Goal: Task Accomplishment & Management: Manage account settings

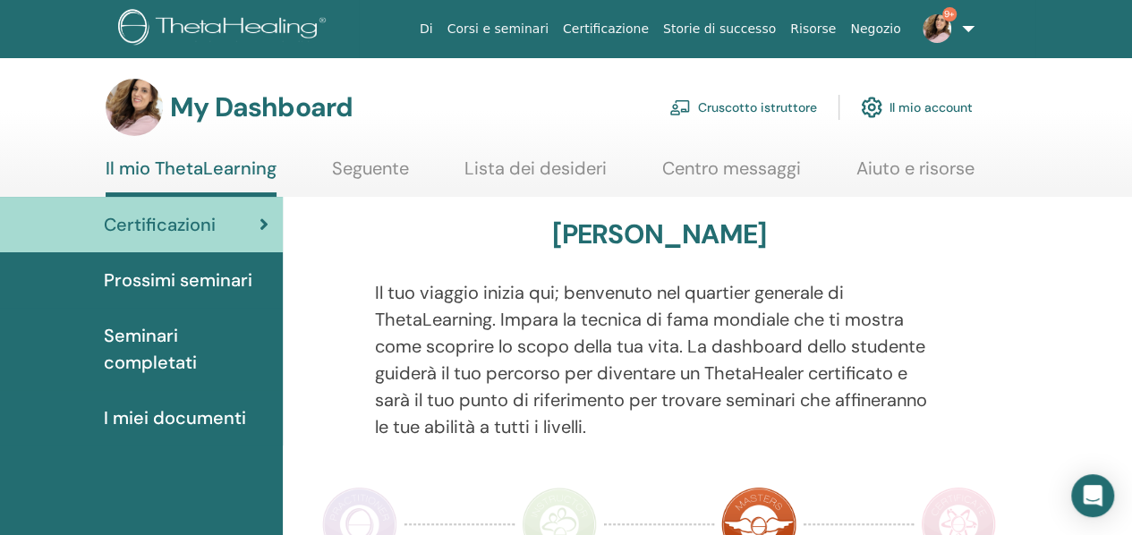
click at [766, 114] on link "Cruscotto istruttore" at bounding box center [743, 107] width 148 height 39
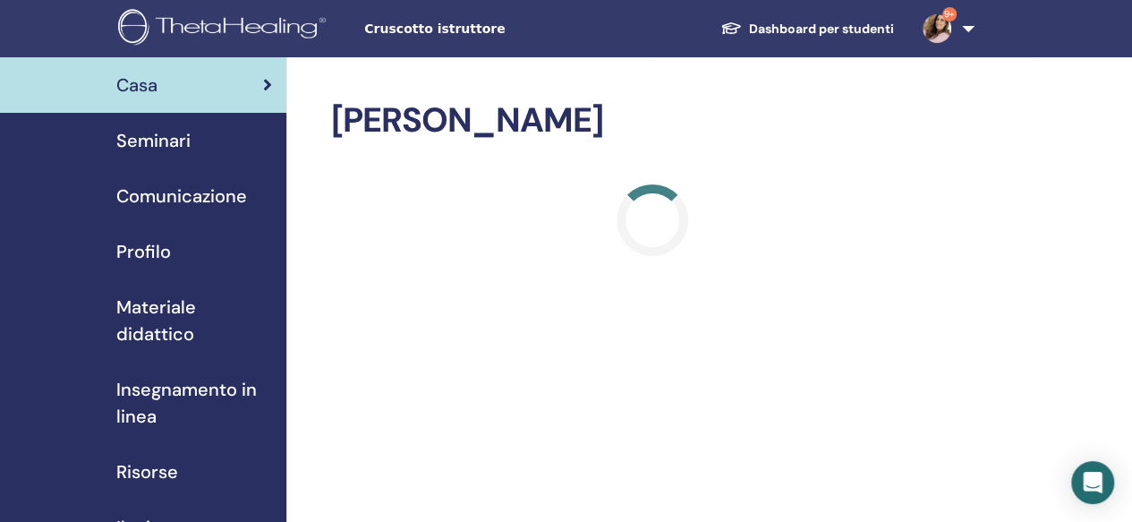
click at [156, 149] on span "Seminari" at bounding box center [153, 140] width 74 height 27
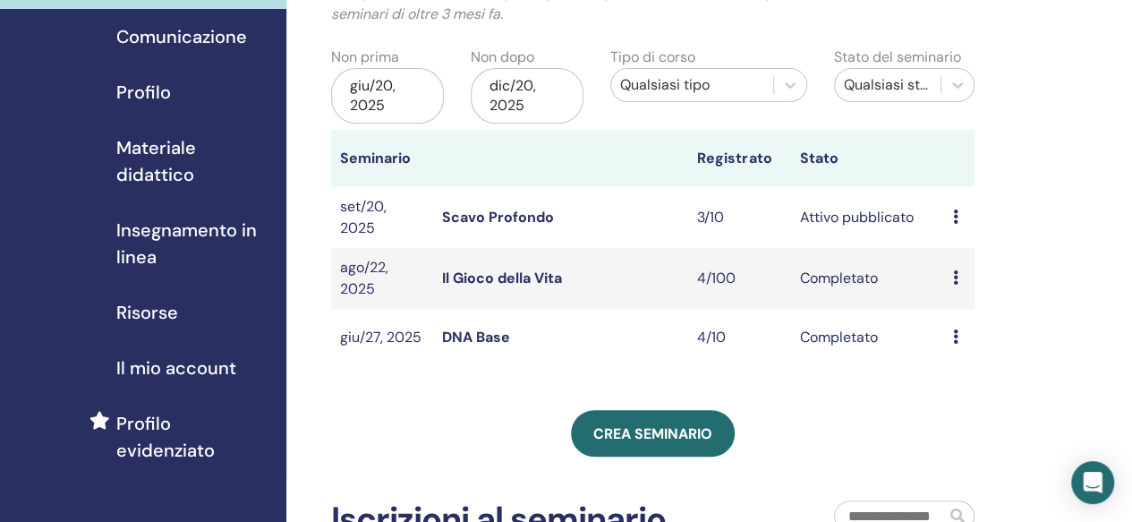
scroll to position [162, 0]
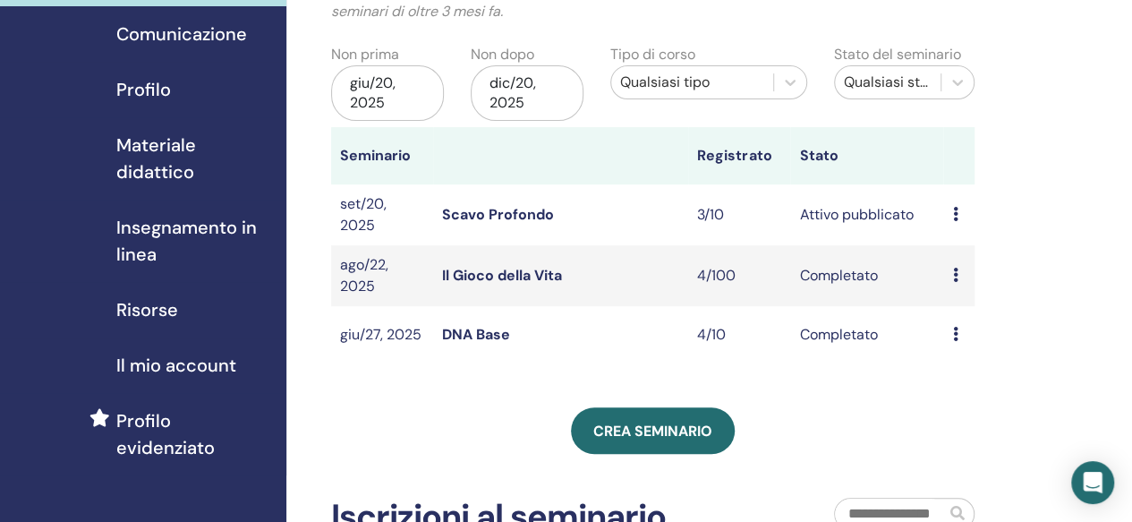
click at [484, 210] on link "Scavo Profondo" at bounding box center [498, 214] width 112 height 19
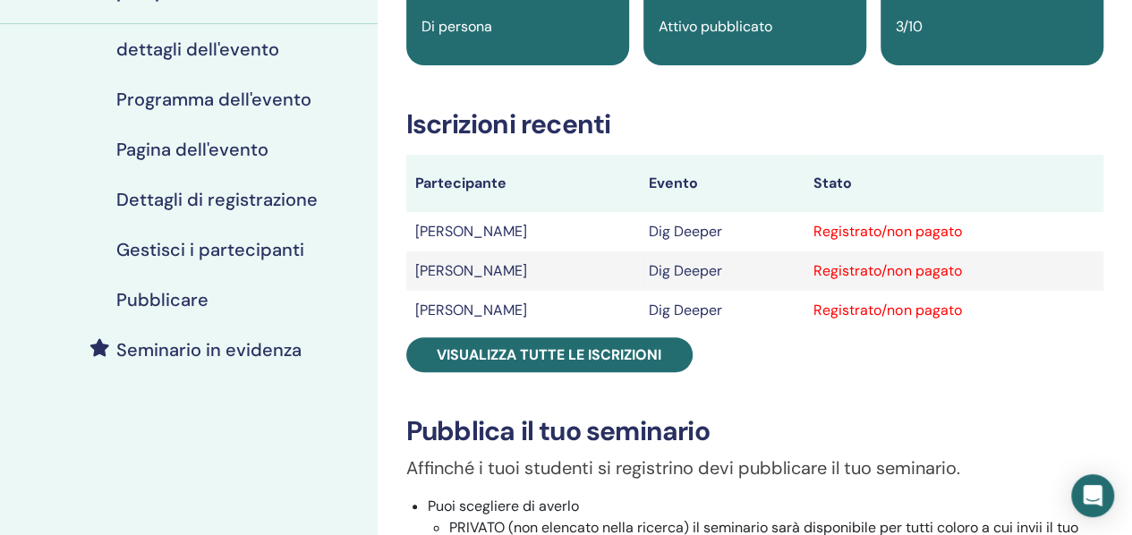
scroll to position [191, 0]
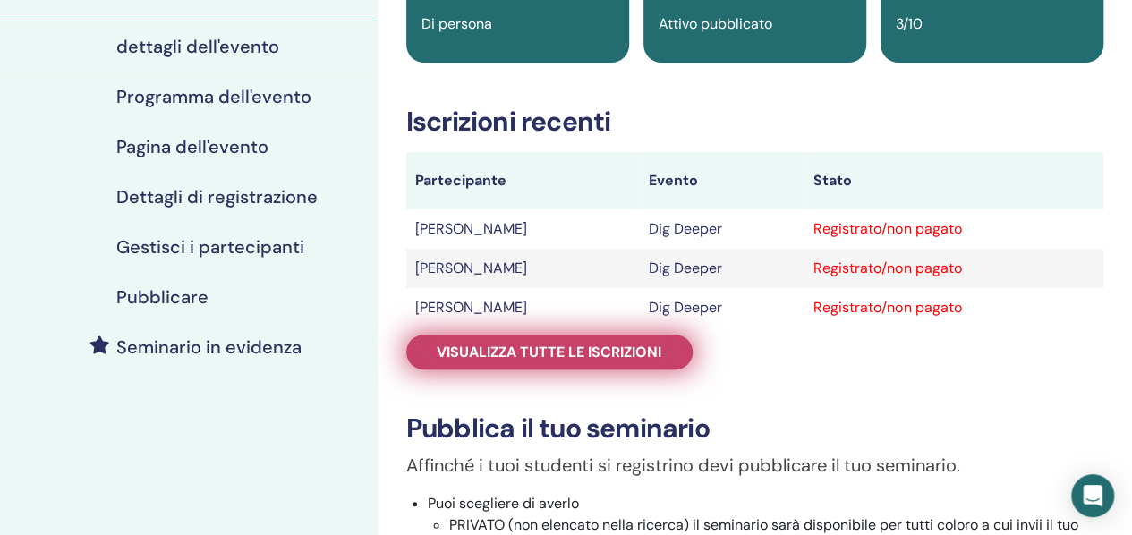
click at [512, 348] on span "Visualizza tutte le iscrizioni" at bounding box center [549, 352] width 225 height 19
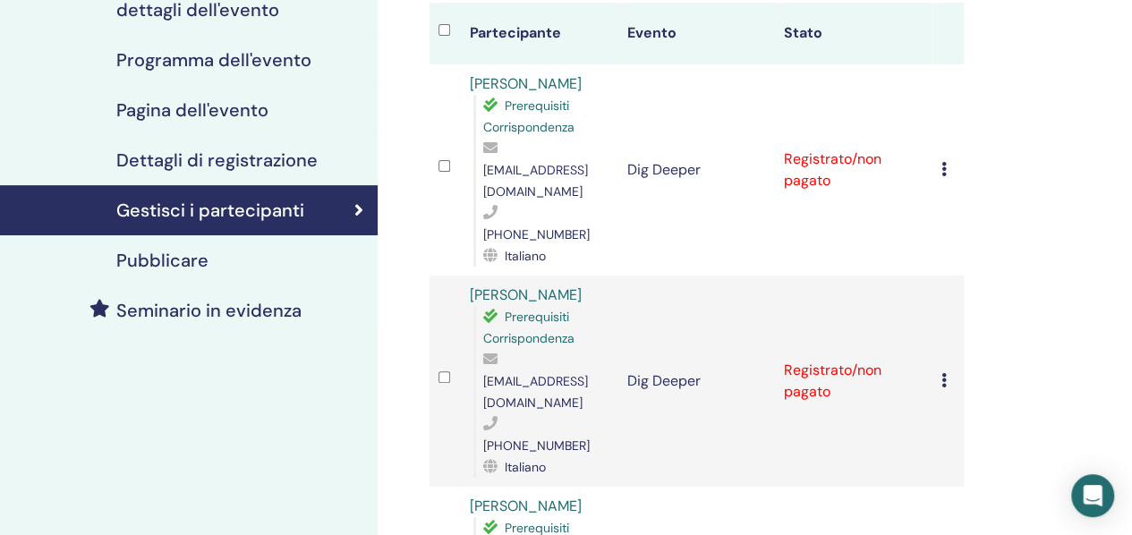
scroll to position [156, 0]
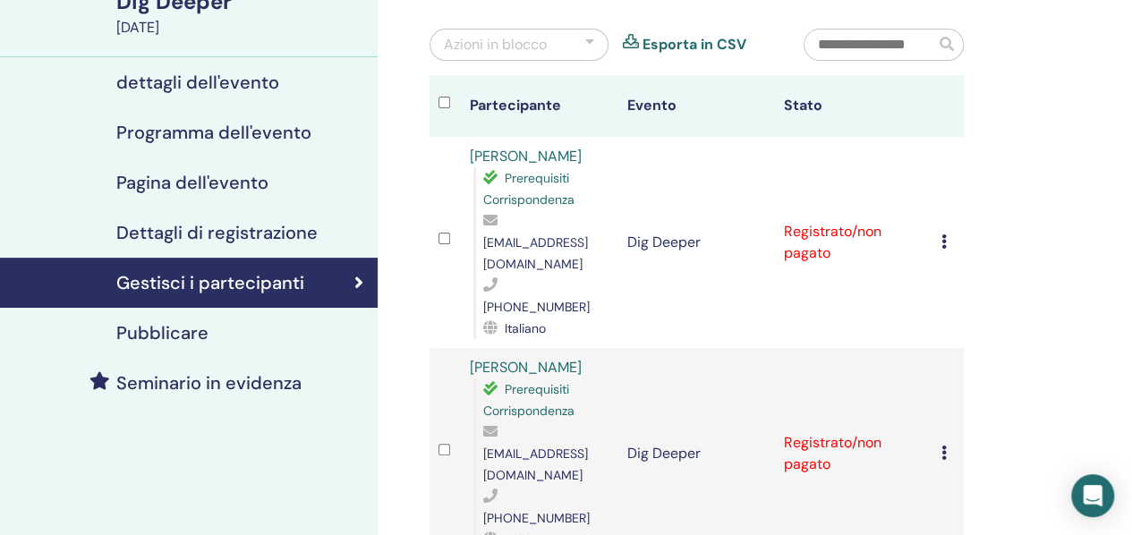
click at [585, 42] on div at bounding box center [589, 44] width 9 height 21
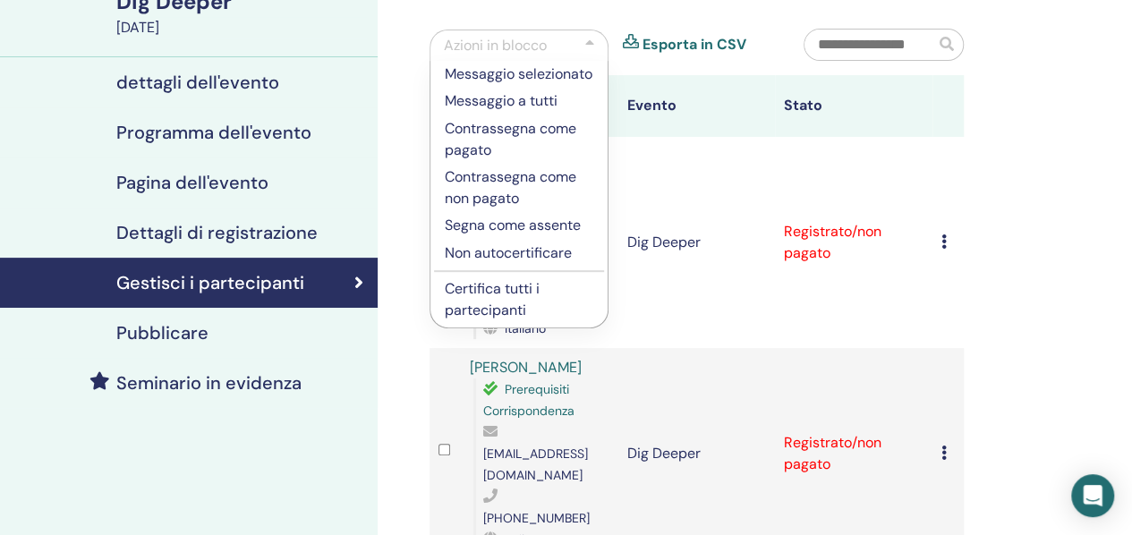
click at [501, 289] on p "Certifica tutti i partecipanti" at bounding box center [519, 299] width 149 height 43
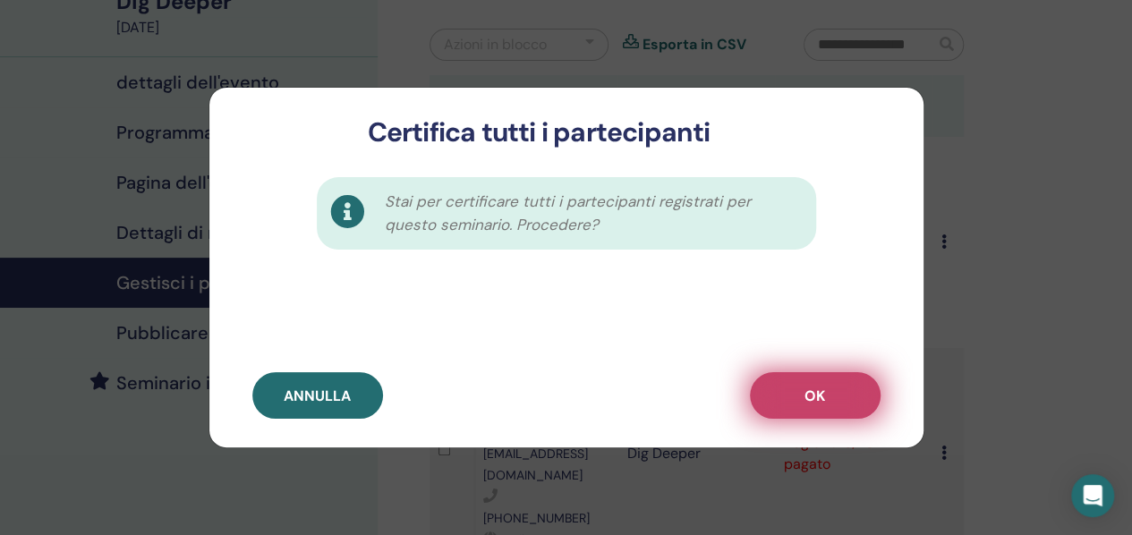
click at [812, 389] on span "OK" at bounding box center [814, 396] width 21 height 19
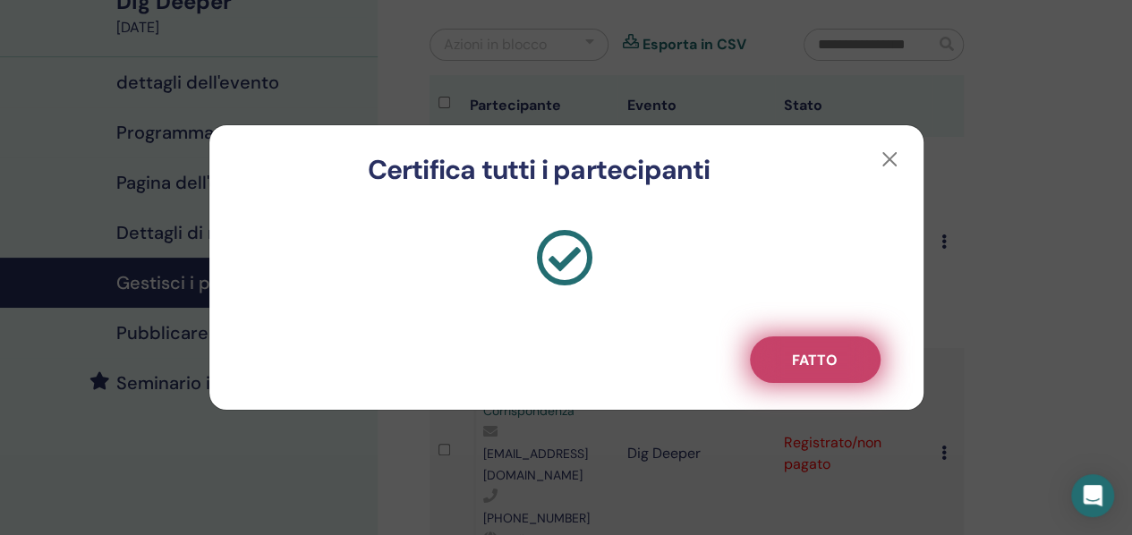
click at [814, 361] on span "Fatto" at bounding box center [815, 360] width 46 height 19
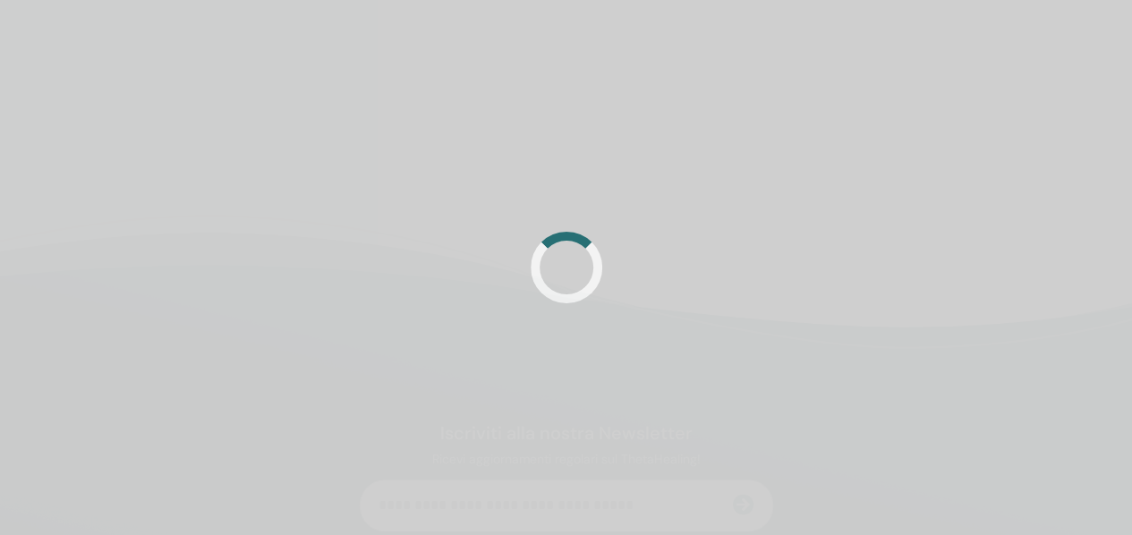
scroll to position [156, 0]
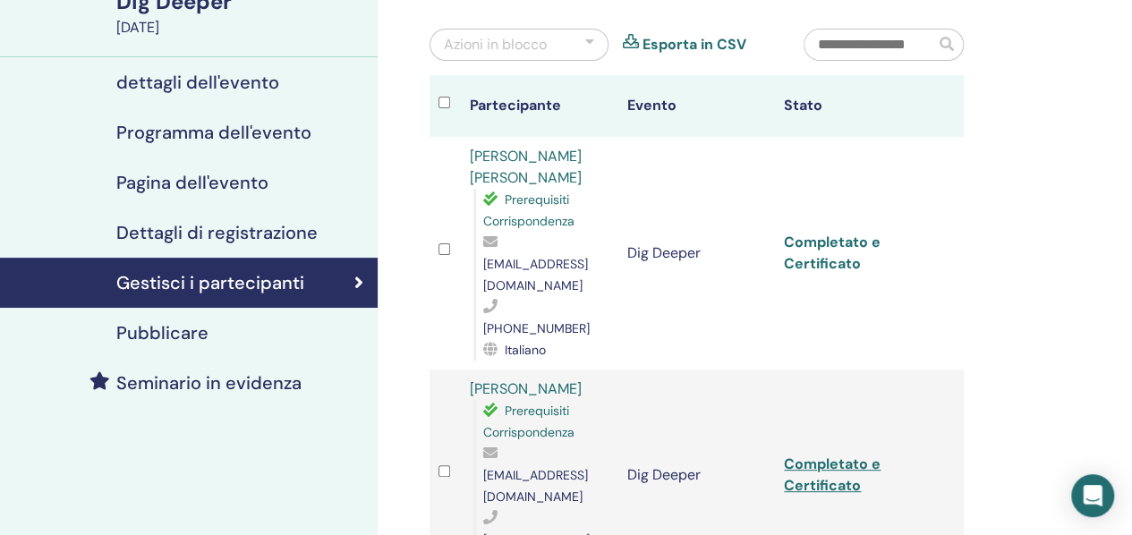
click at [808, 233] on link "Completato e Certificato" at bounding box center [832, 253] width 97 height 40
click at [798, 455] on link "Completato e Certificato" at bounding box center [832, 475] width 97 height 40
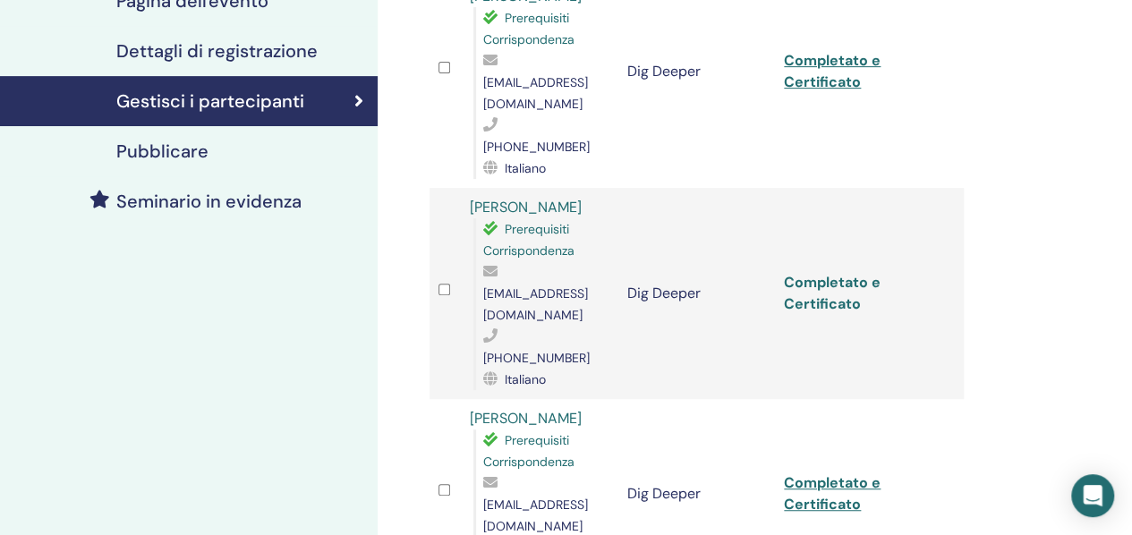
scroll to position [336, 0]
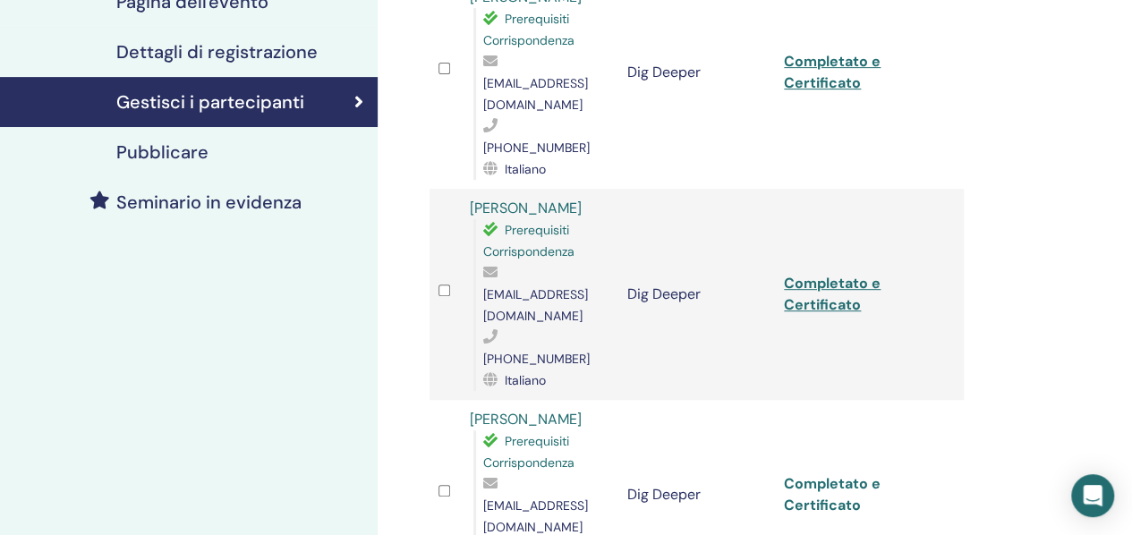
click at [798, 474] on link "Completato e Certificato" at bounding box center [832, 494] width 97 height 40
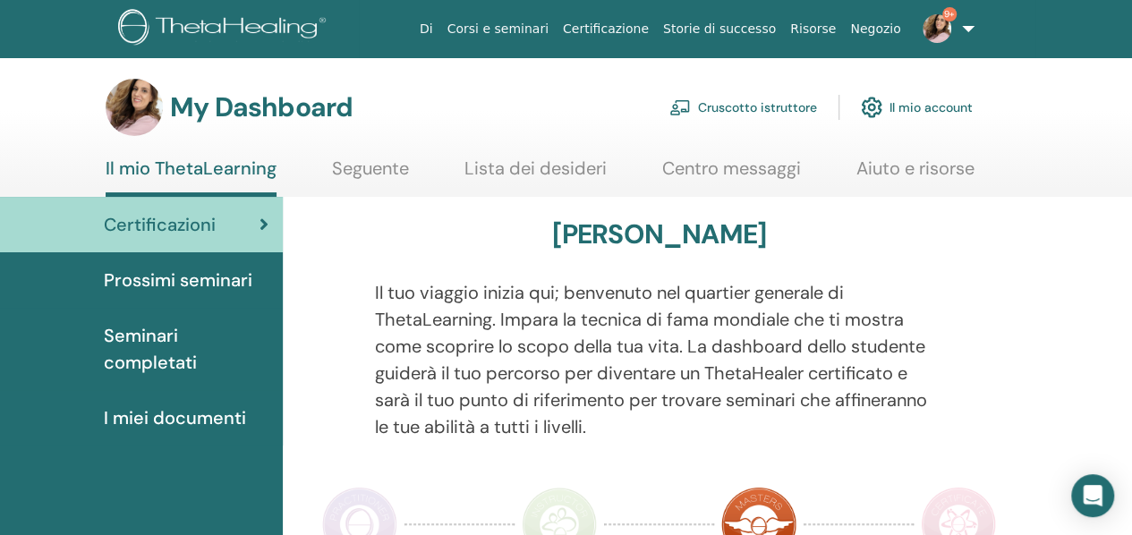
click at [780, 107] on link "Cruscotto istruttore" at bounding box center [743, 107] width 148 height 39
